Goal: Task Accomplishment & Management: Manage account settings

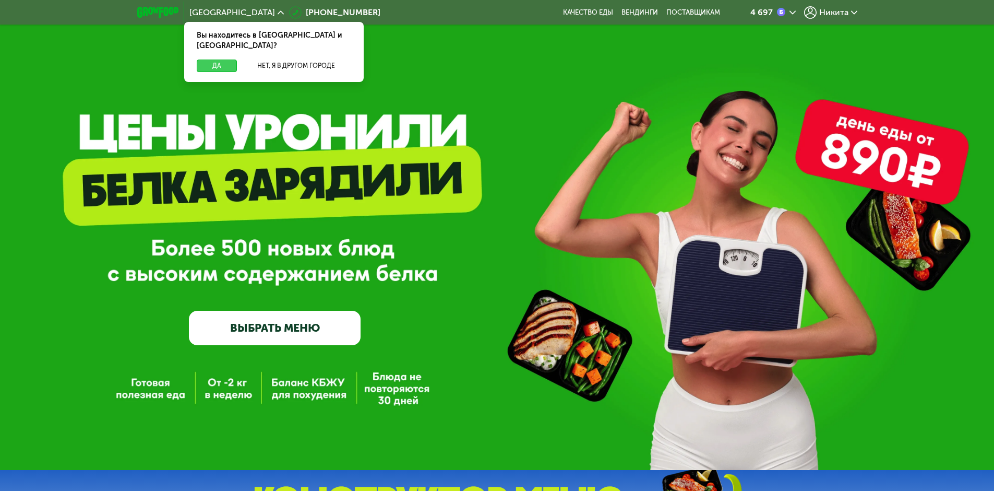
click at [220, 60] on button "Да" at bounding box center [217, 66] width 40 height 13
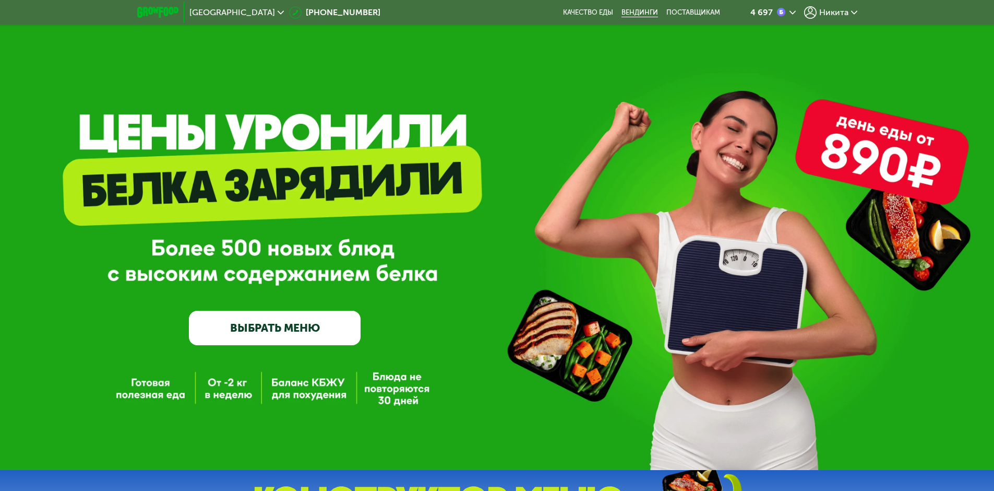
click at [645, 13] on link "Вендинги" at bounding box center [640, 12] width 37 height 8
click at [827, 14] on span "Никита" at bounding box center [833, 12] width 29 height 8
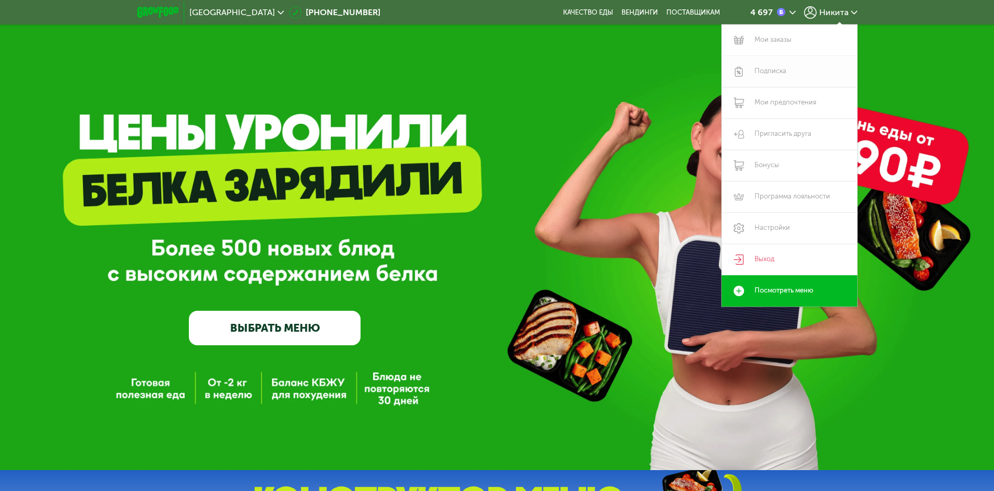
click at [778, 77] on link "Подписка" at bounding box center [790, 71] width 136 height 31
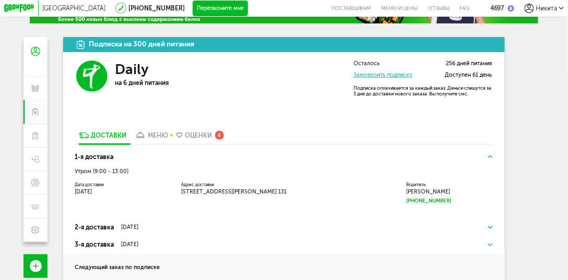
scroll to position [60, 0]
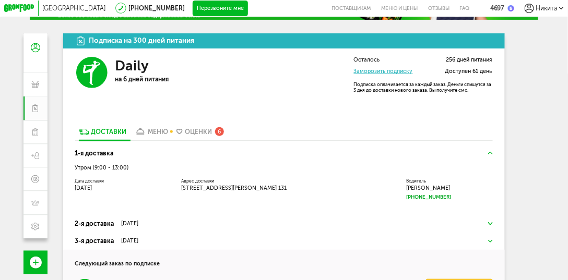
click at [159, 134] on div "меню" at bounding box center [158, 131] width 20 height 7
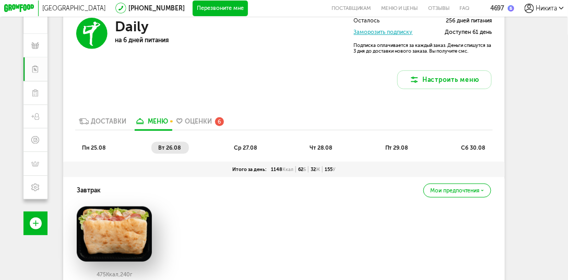
scroll to position [119, 0]
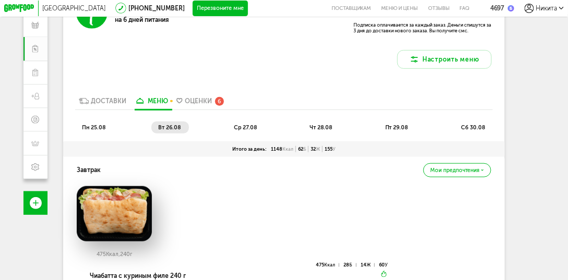
click at [94, 99] on div "Доставки" at bounding box center [108, 101] width 35 height 7
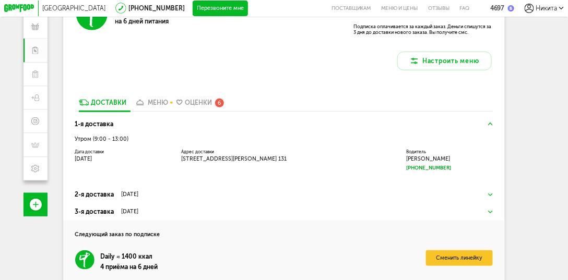
scroll to position [121, 0]
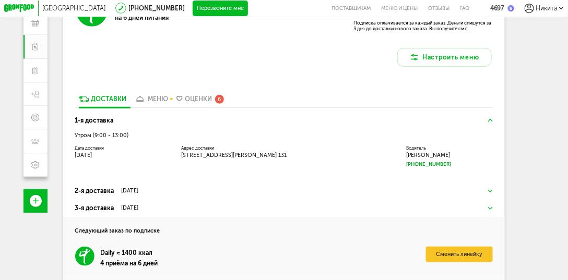
click at [138, 193] on div "[DATE]" at bounding box center [129, 191] width 17 height 6
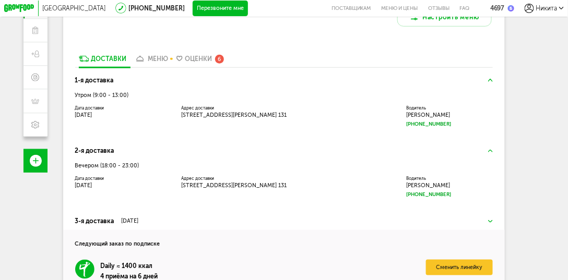
scroll to position [181, 0]
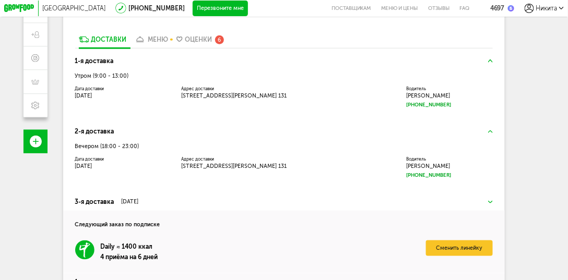
click at [160, 200] on h3 "3-я доставка [DATE]" at bounding box center [284, 201] width 418 height 9
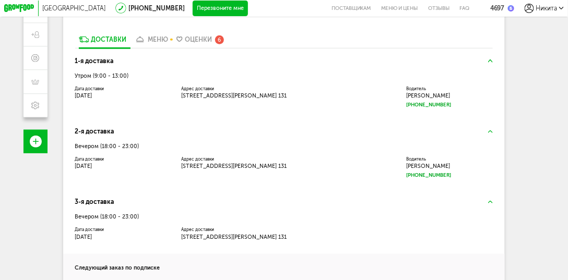
click at [120, 164] on div "Дата доставки [DATE]" at bounding box center [122, 164] width 94 height 12
click at [209, 166] on span "[STREET_ADDRESS][PERSON_NAME] 131" at bounding box center [234, 166] width 105 height 7
click at [490, 135] on h3 "2-я доставка" at bounding box center [284, 131] width 418 height 9
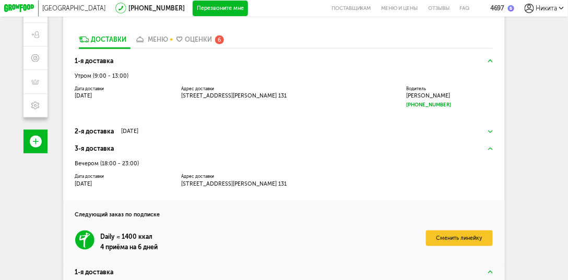
click at [492, 133] on img at bounding box center [490, 131] width 5 height 3
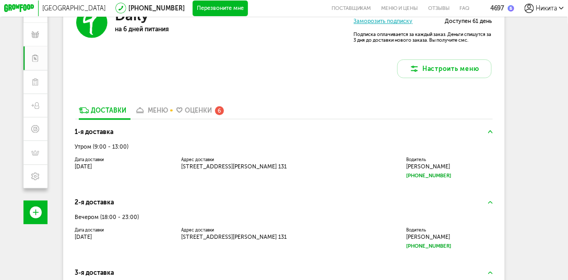
scroll to position [76, 0]
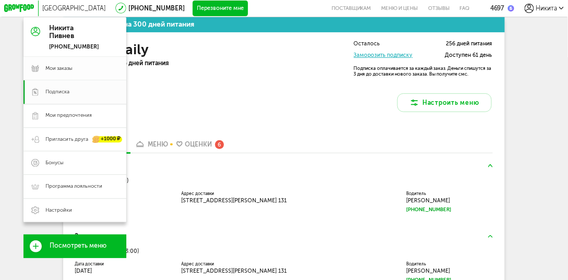
click at [55, 71] on span "Мои заказы" at bounding box center [58, 68] width 27 height 7
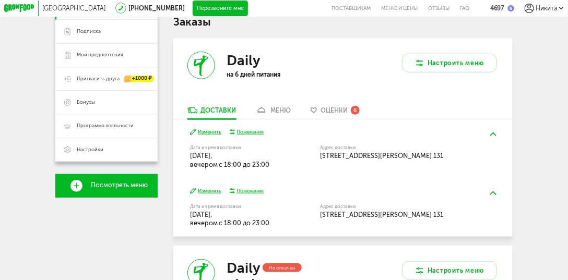
scroll to position [165, 0]
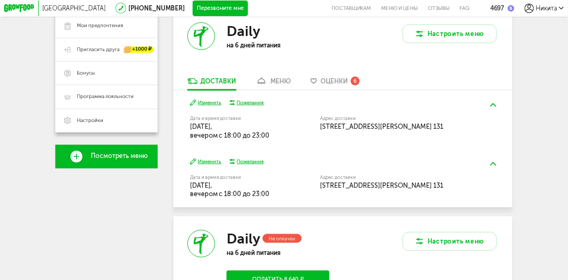
click at [211, 102] on button "Изменить" at bounding box center [206, 102] width 32 height 7
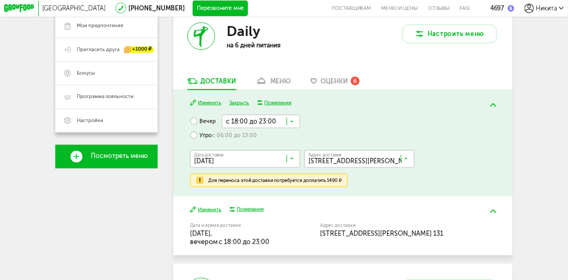
click at [205, 136] on label "Утро с 06:00 до 13:00" at bounding box center [223, 135] width 67 height 14
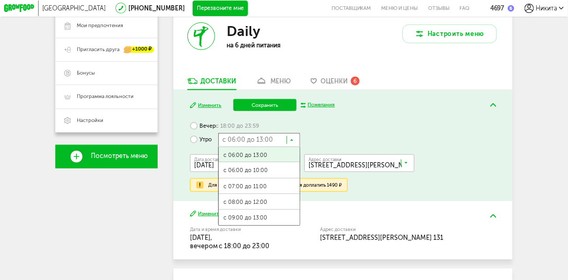
click at [292, 144] on icon at bounding box center [292, 142] width 4 height 8
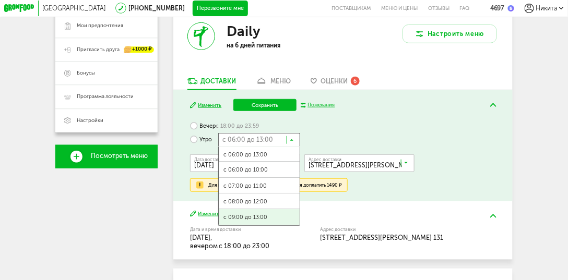
scroll to position [0, 0]
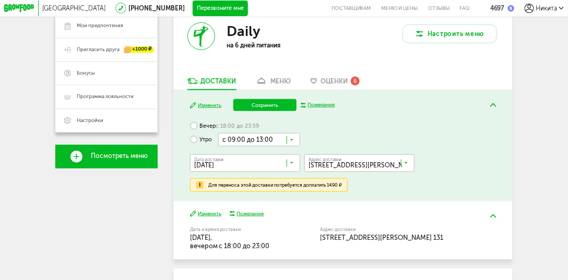
click at [257, 220] on span "с 09:00 до 13:00" at bounding box center [259, 218] width 81 height 17
click at [227, 127] on span "с 18:00 до 23:59" at bounding box center [237, 126] width 43 height 7
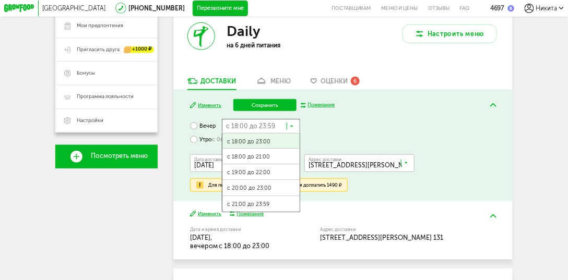
click at [269, 129] on input "Search for option" at bounding box center [261, 126] width 78 height 14
click at [197, 144] on label "Утро с 06:00 до 13:00" at bounding box center [223, 140] width 67 height 14
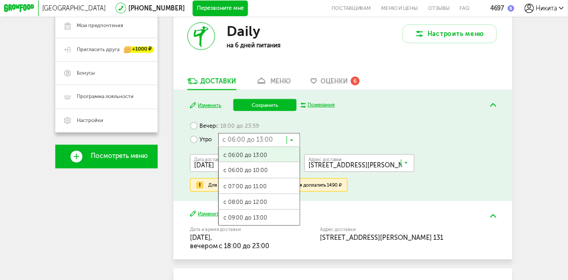
click at [252, 146] on input "Search for option" at bounding box center [259, 140] width 82 height 14
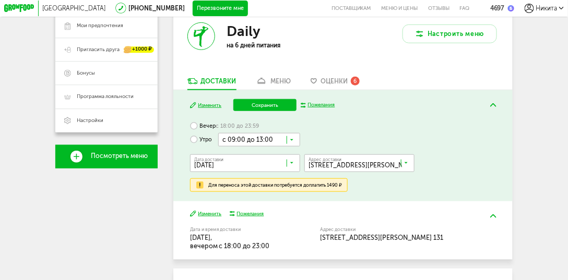
click at [254, 221] on span "с 09:00 до 13:00" at bounding box center [259, 218] width 81 height 17
click at [266, 107] on button "Сохранить" at bounding box center [264, 105] width 63 height 12
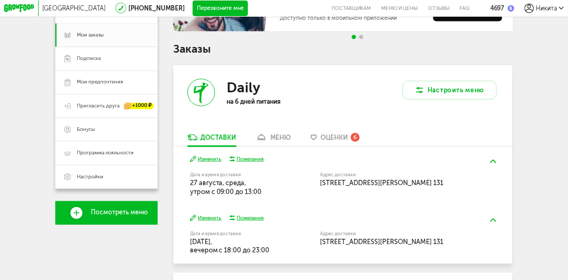
scroll to position [105, 0]
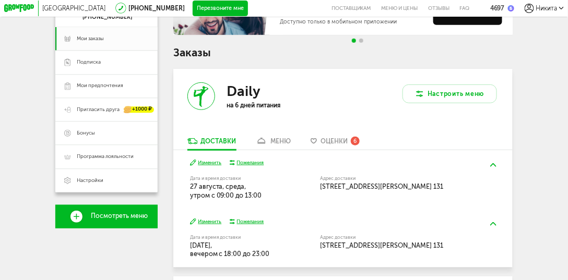
click at [280, 142] on div "меню" at bounding box center [280, 141] width 20 height 7
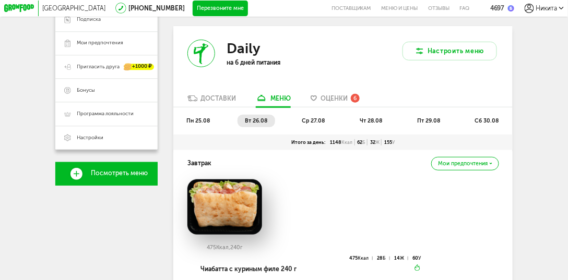
scroll to position [149, 0]
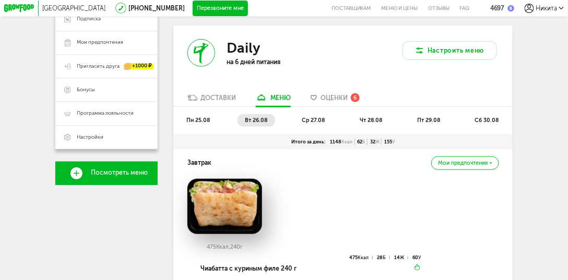
click at [479, 118] on li "сб 30.08" at bounding box center [487, 120] width 39 height 13
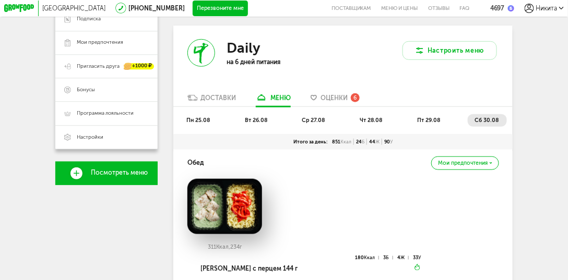
click at [434, 122] on span "пт 29.08" at bounding box center [428, 120] width 23 height 7
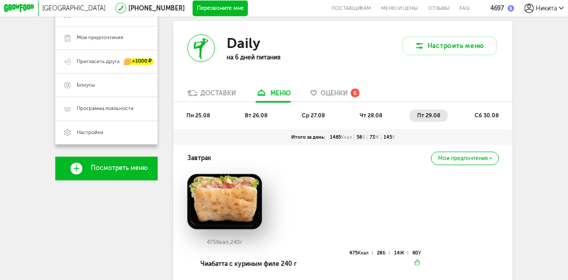
scroll to position [119, 0]
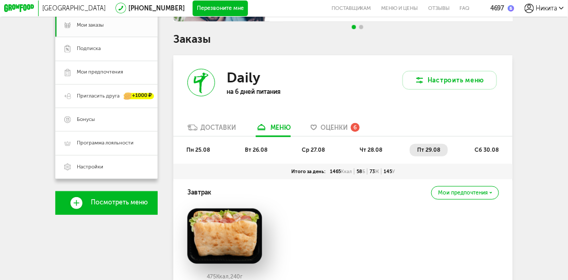
click at [316, 156] on li "ср 27.08" at bounding box center [314, 150] width 38 height 13
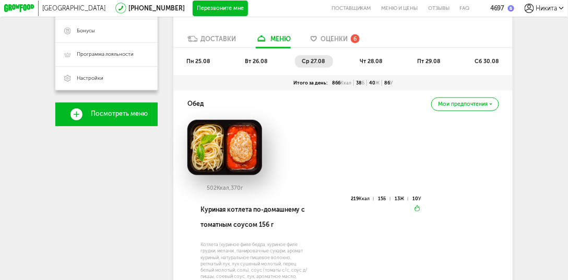
scroll to position [179, 0]
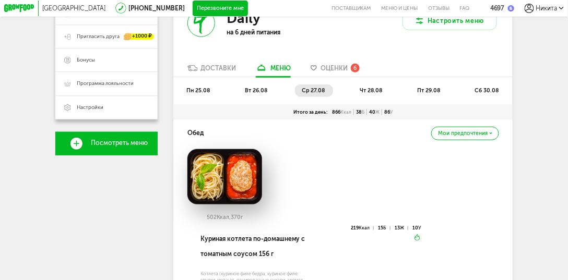
click at [381, 91] on span "чт 28.08" at bounding box center [371, 90] width 22 height 7
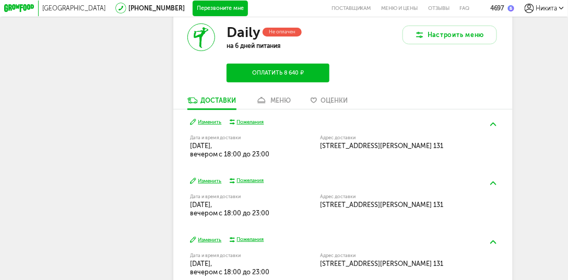
scroll to position [1074, 0]
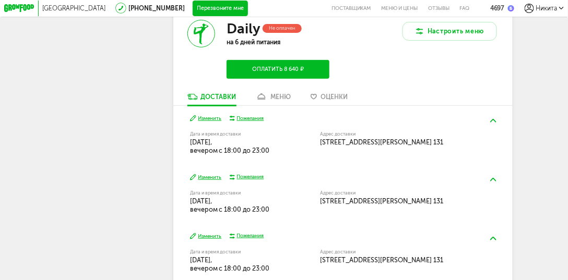
click at [218, 174] on button "Изменить" at bounding box center [206, 177] width 32 height 7
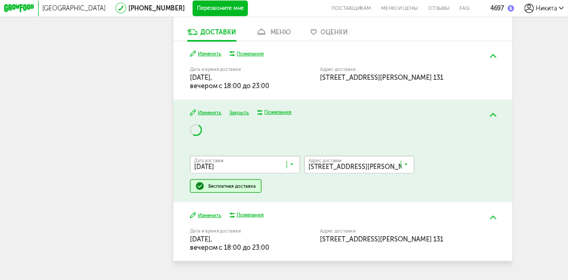
scroll to position [1140, 0]
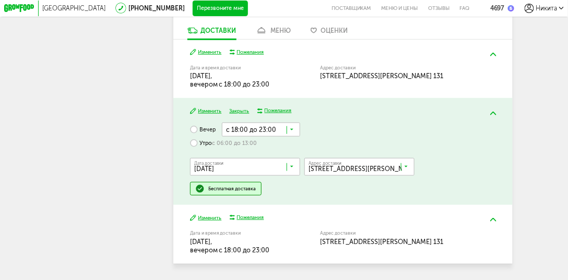
click at [288, 123] on span "с 18:00 до 23:00" at bounding box center [258, 130] width 69 height 14
click at [287, 123] on input "Search for option" at bounding box center [261, 130] width 78 height 14
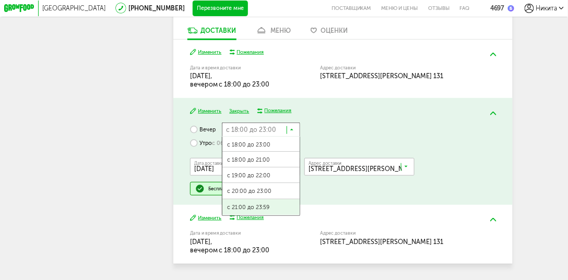
scroll to position [0, 0]
click at [251, 200] on span "с 21:00 до 23:59" at bounding box center [260, 208] width 77 height 17
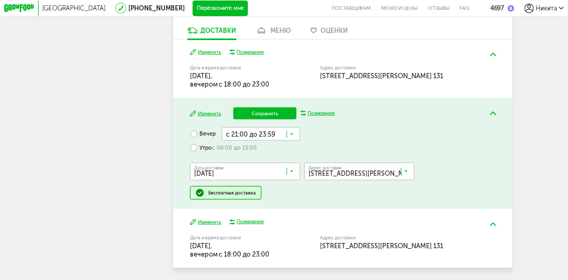
click at [268, 108] on button "Сохранить" at bounding box center [264, 114] width 63 height 12
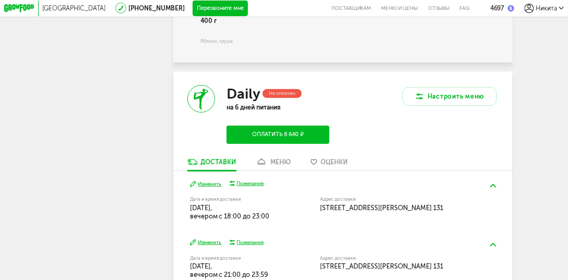
scroll to position [1104, 0]
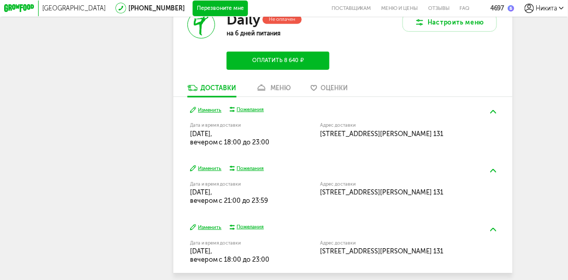
click at [263, 92] on link "меню" at bounding box center [273, 90] width 43 height 13
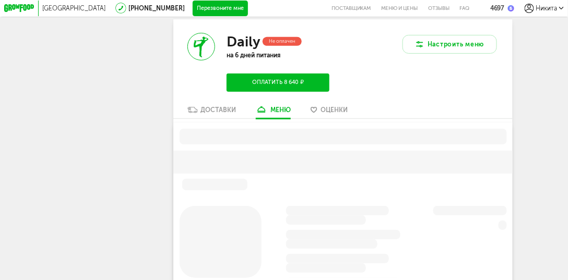
scroll to position [1075, 0]
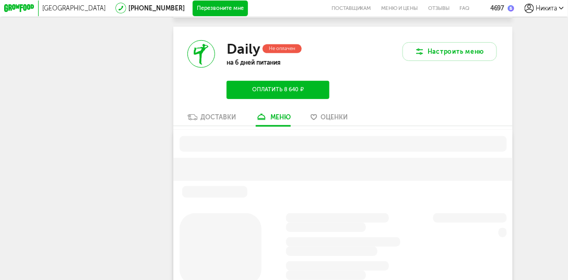
click at [215, 121] on div "Доставки" at bounding box center [218, 117] width 35 height 7
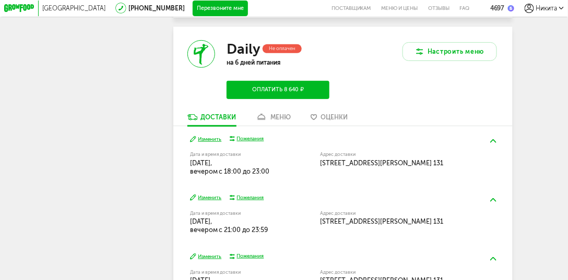
click at [269, 118] on link "меню" at bounding box center [273, 119] width 43 height 13
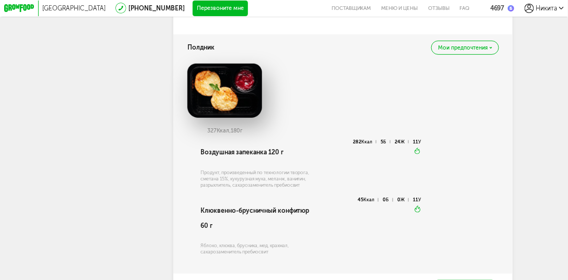
scroll to position [2029, 0]
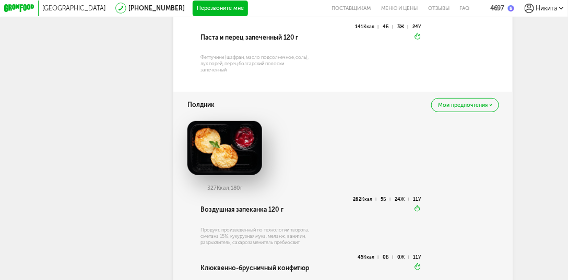
click at [449, 108] on span "Мои предпочтения" at bounding box center [463, 105] width 50 height 5
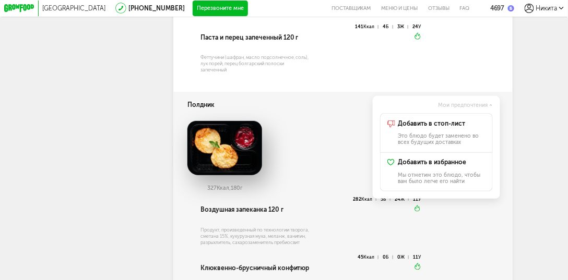
click at [332, 154] on div "327 Ккал, 180 г" at bounding box center [343, 159] width 312 height 76
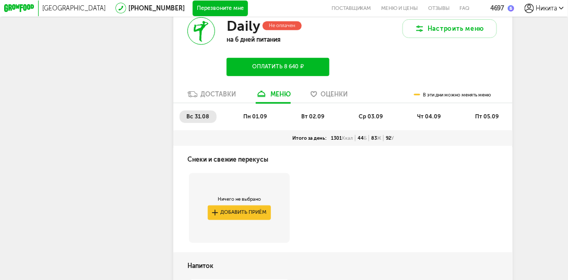
scroll to position [1045, 0]
